Goal: Task Accomplishment & Management: Manage account settings

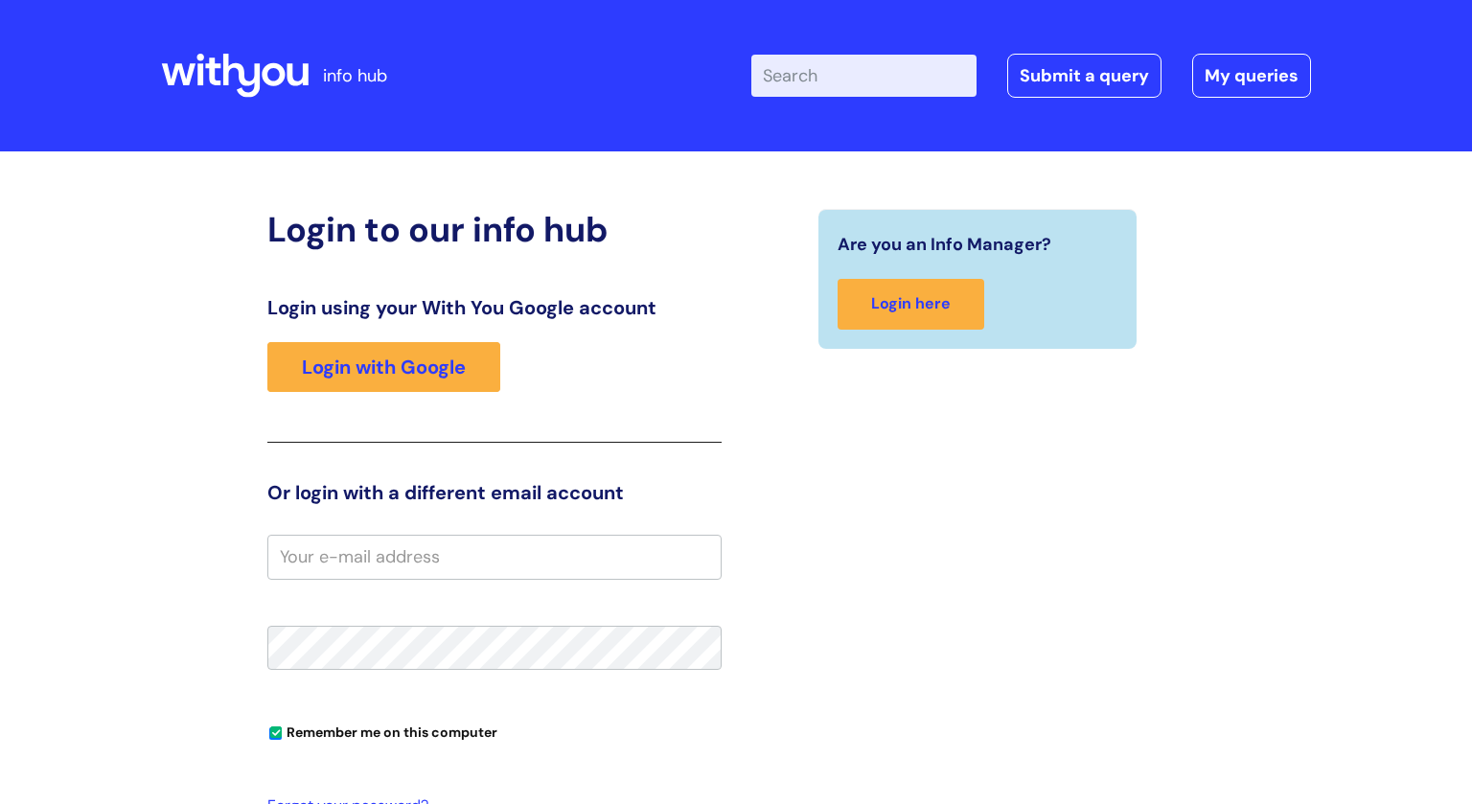
click at [323, 572] on input "email" at bounding box center [494, 557] width 454 height 44
type input "[PERSON_NAME][EMAIL_ADDRESS][DOMAIN_NAME]"
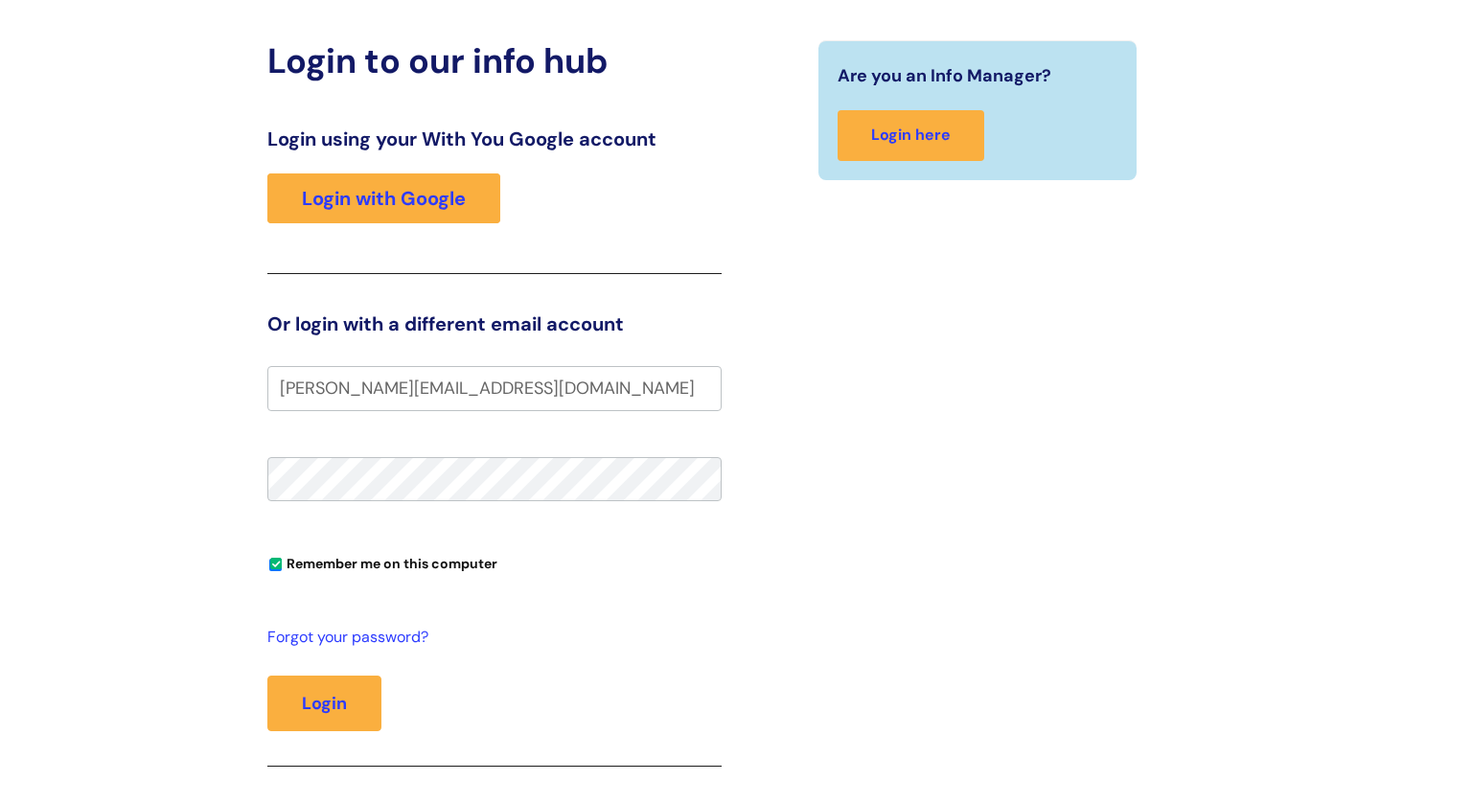
scroll to position [169, 0]
click at [323, 700] on button "Login" at bounding box center [324, 704] width 114 height 56
